Goal: Task Accomplishment & Management: Manage account settings

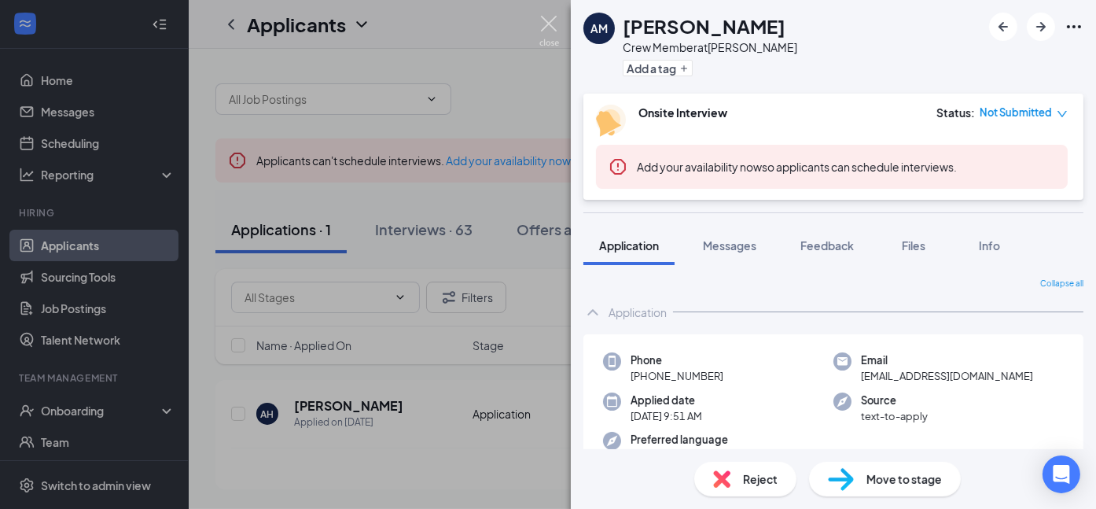
click at [551, 26] on img at bounding box center [549, 31] width 20 height 31
click at [550, 26] on img at bounding box center [549, 31] width 20 height 31
